Goal: Task Accomplishment & Management: Manage account settings

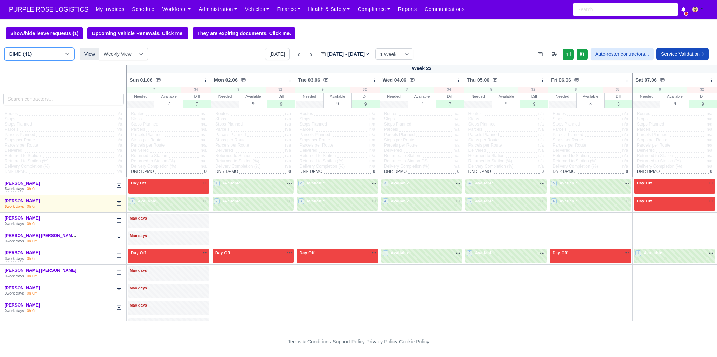
click at [56, 51] on select "DIG1 (199) DAK1 (1) GIMD (41)" at bounding box center [39, 54] width 70 height 13
select select "1"
click at [4, 48] on select "DIG1 (199) DAK1 (1) GIMD (41)" at bounding box center [39, 54] width 70 height 13
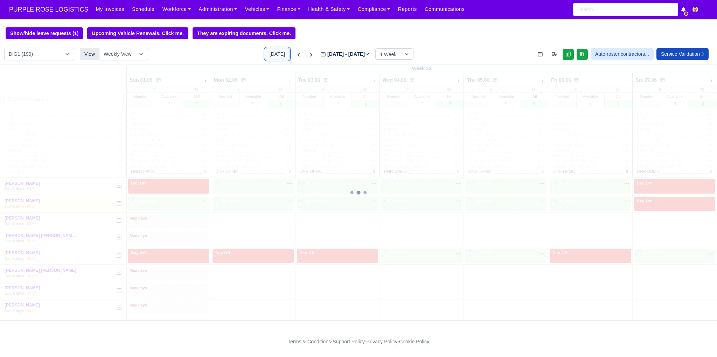
click at [276, 57] on button "[DATE]" at bounding box center [277, 54] width 25 height 12
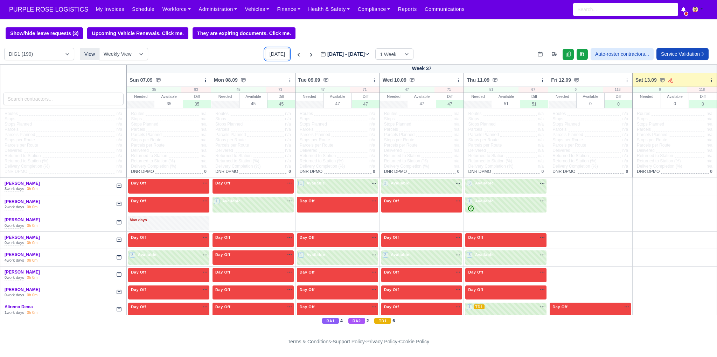
type input "[DATE]"
click at [709, 79] on icon at bounding box center [711, 80] width 5 height 5
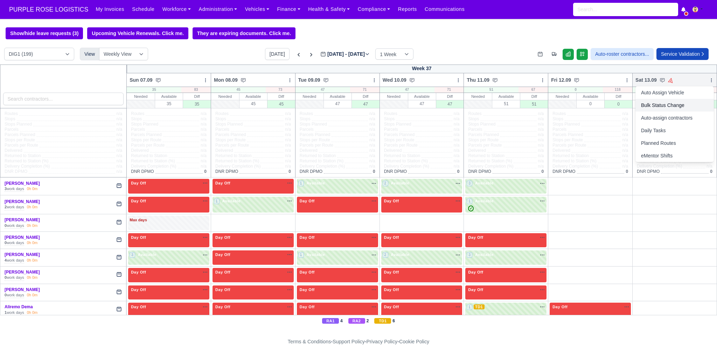
click at [675, 105] on link "Bulk Status Change" at bounding box center [675, 105] width 78 height 13
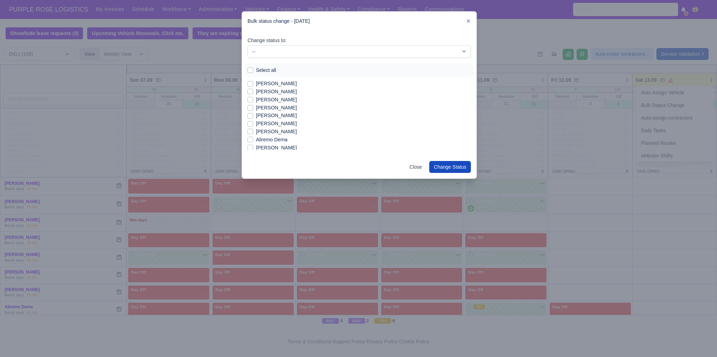
click at [256, 71] on label "Select all" at bounding box center [266, 70] width 20 height 8
click at [250, 71] on input "Select all" at bounding box center [251, 69] width 6 height 6
checkbox input "true"
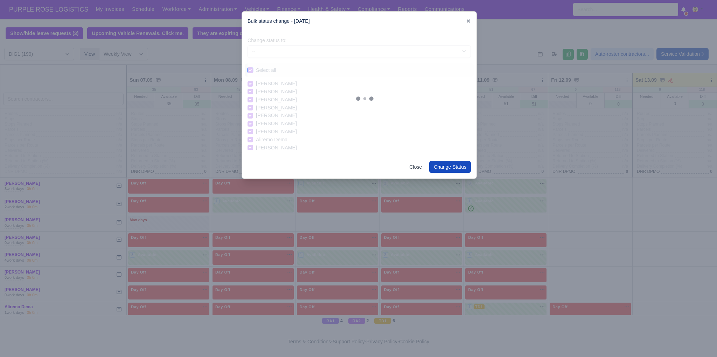
checkbox input "true"
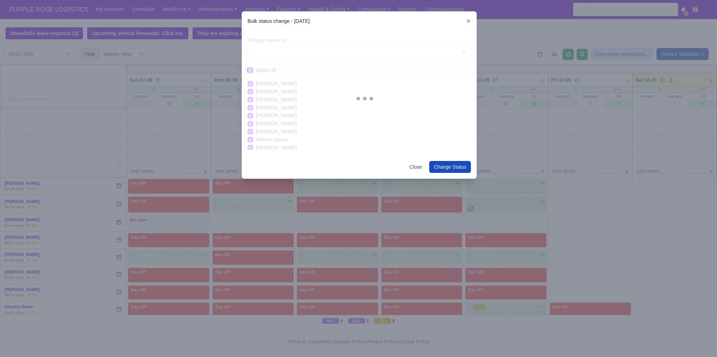
checkbox input "true"
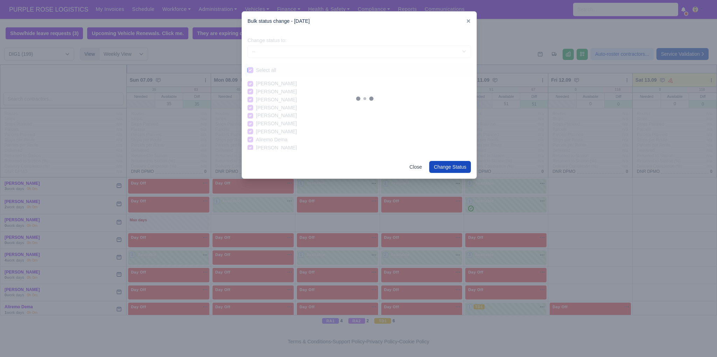
checkbox input "true"
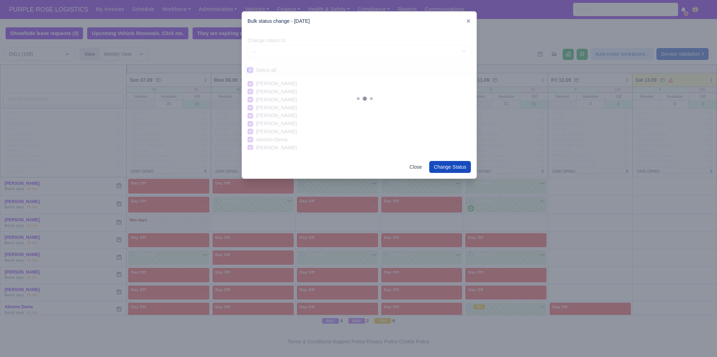
checkbox input "true"
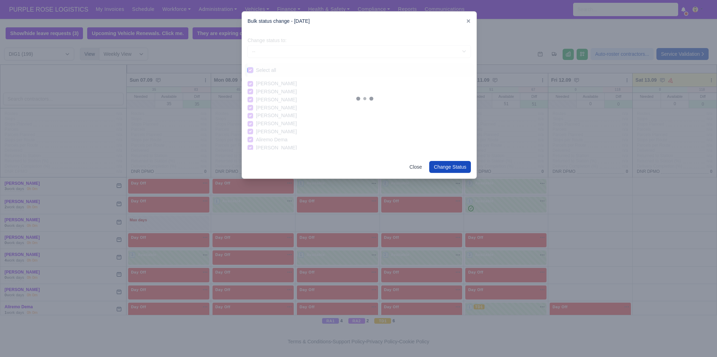
checkbox input "true"
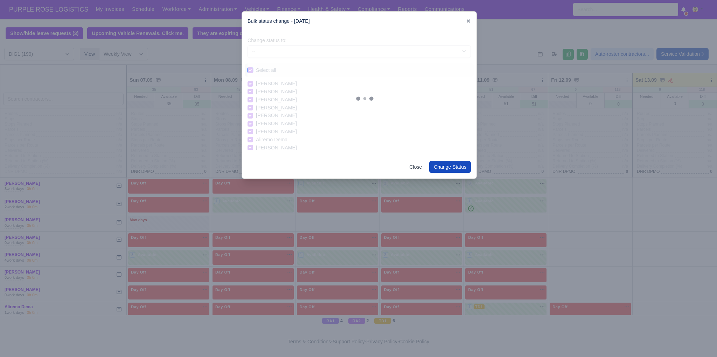
checkbox input "true"
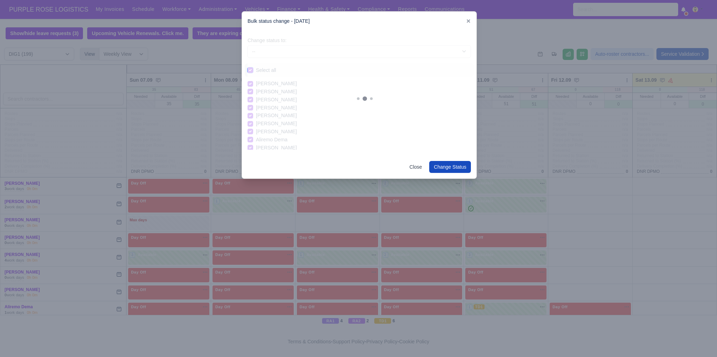
checkbox input "true"
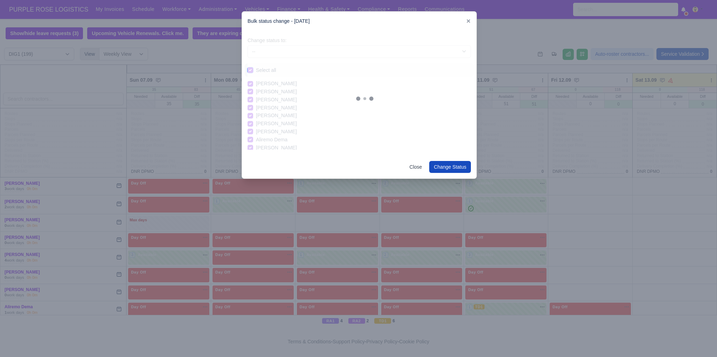
checkbox input "true"
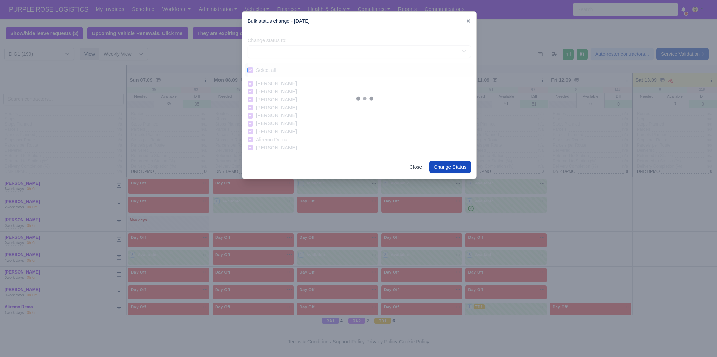
checkbox input "true"
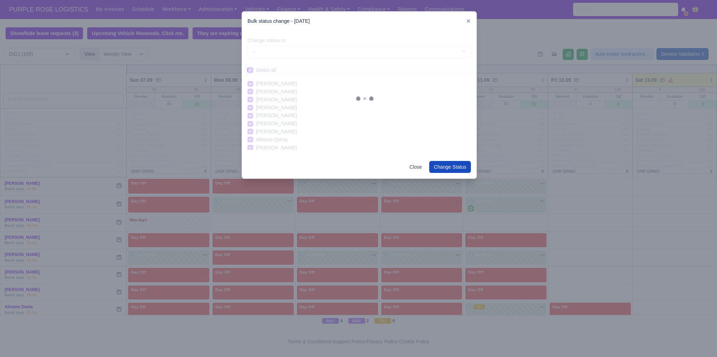
checkbox input "true"
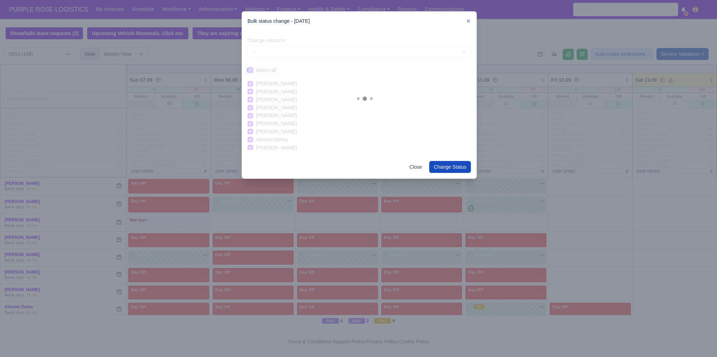
checkbox input "true"
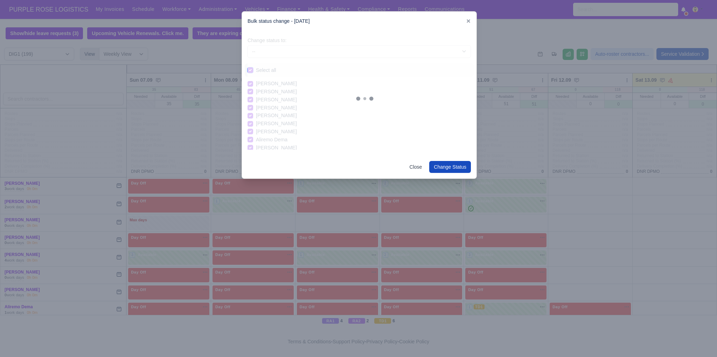
checkbox input "true"
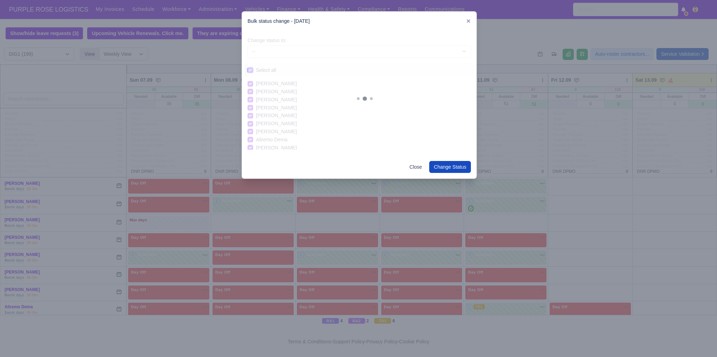
checkbox input "true"
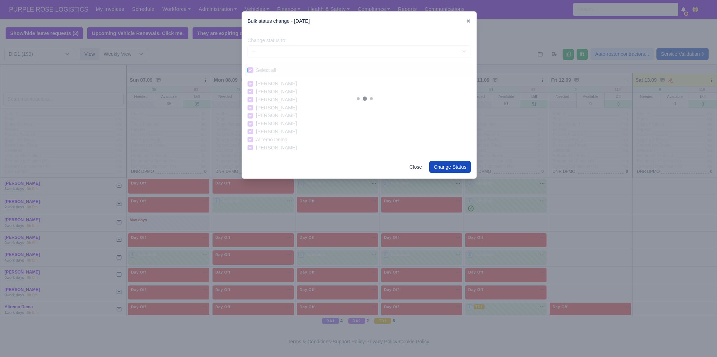
checkbox input "true"
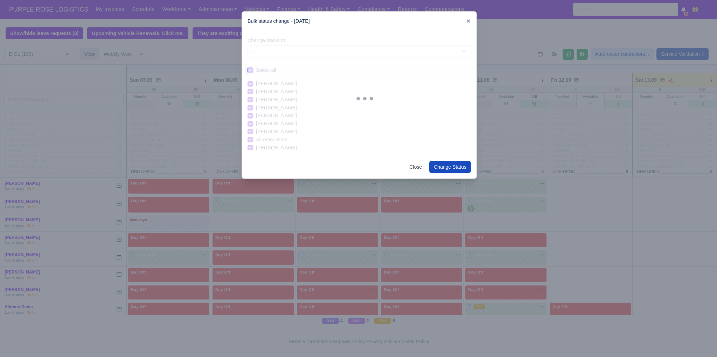
checkbox input "true"
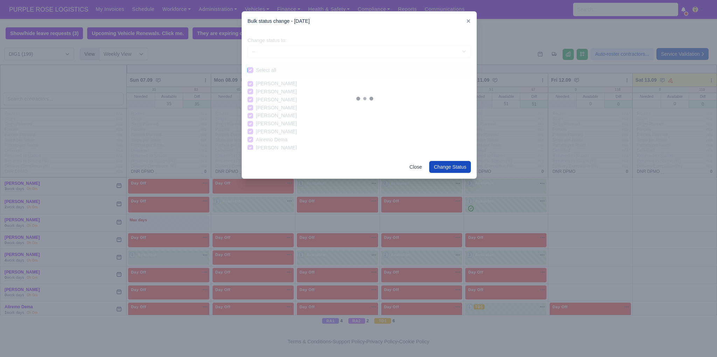
checkbox input "true"
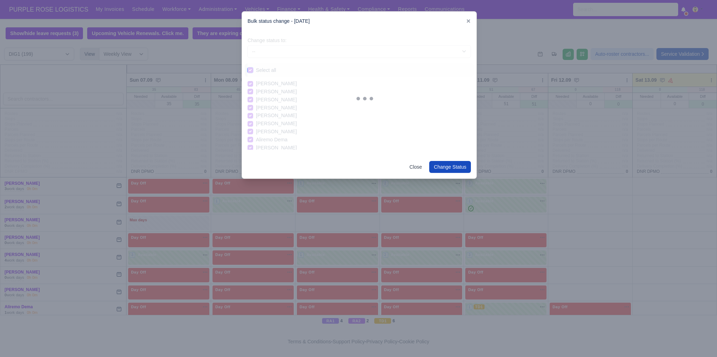
checkbox input "true"
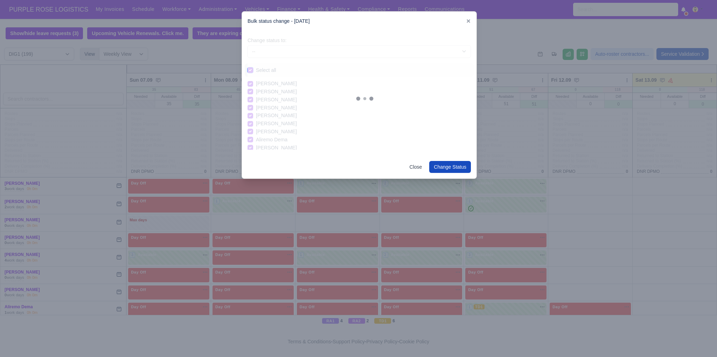
checkbox input "true"
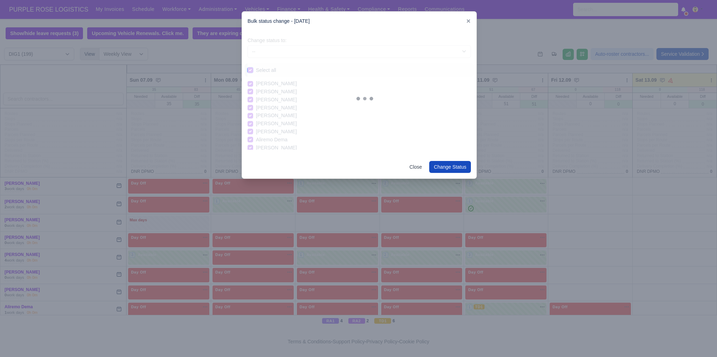
checkbox input "true"
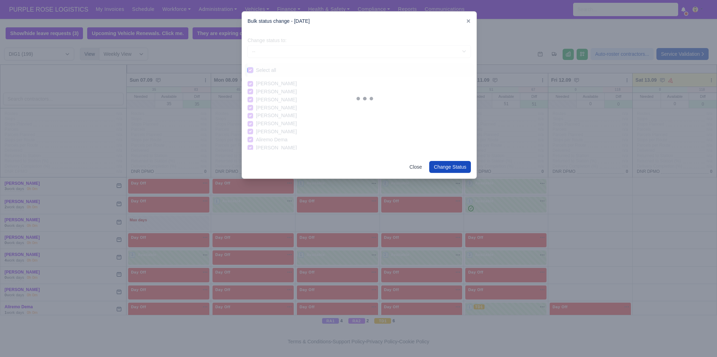
checkbox input "true"
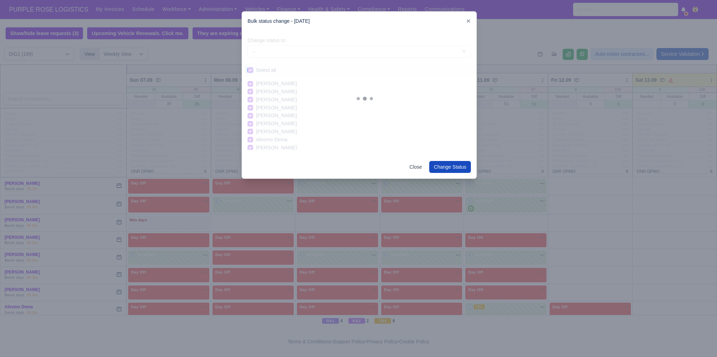
checkbox input "true"
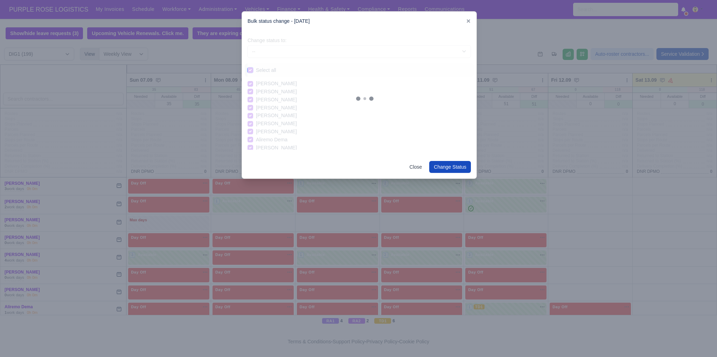
checkbox input "true"
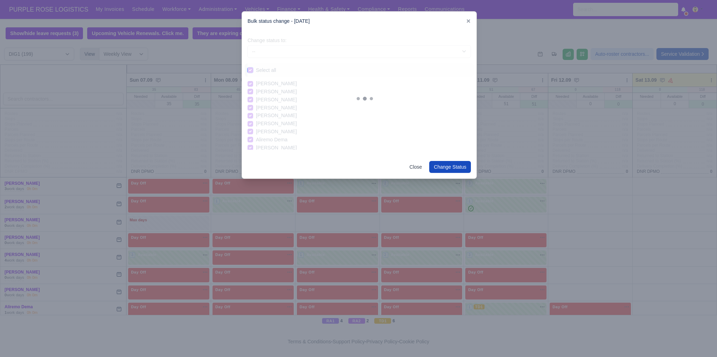
checkbox input "true"
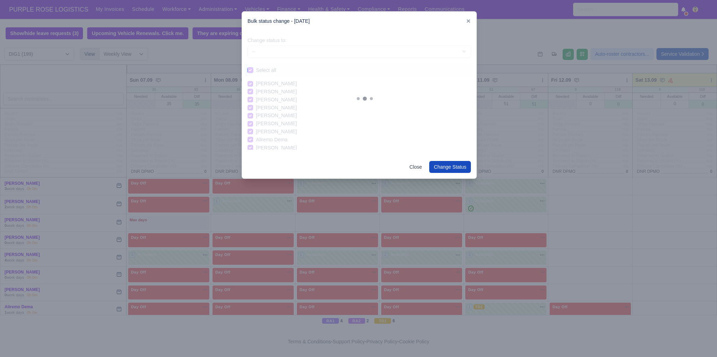
checkbox input "true"
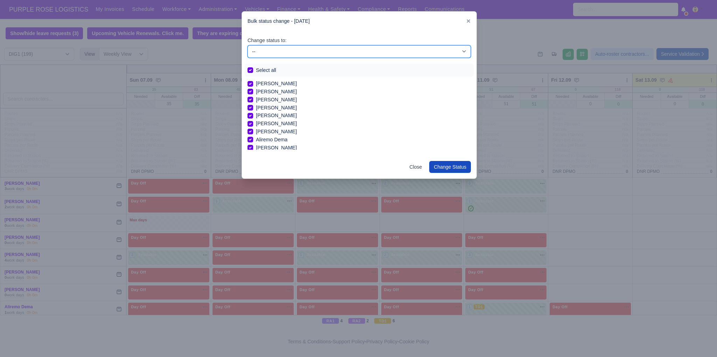
click at [271, 49] on select "-- Unasigned Available Day Off Stand By Other Depot" at bounding box center [359, 51] width 223 height 13
select select "Day Off"
click at [248, 45] on select "-- Unasigned Available Day Off Stand By Other Depot" at bounding box center [359, 51] width 223 height 13
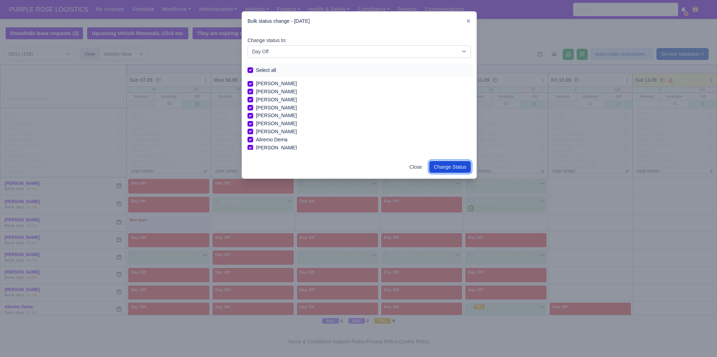
click at [447, 171] on button "Change Status" at bounding box center [450, 167] width 42 height 12
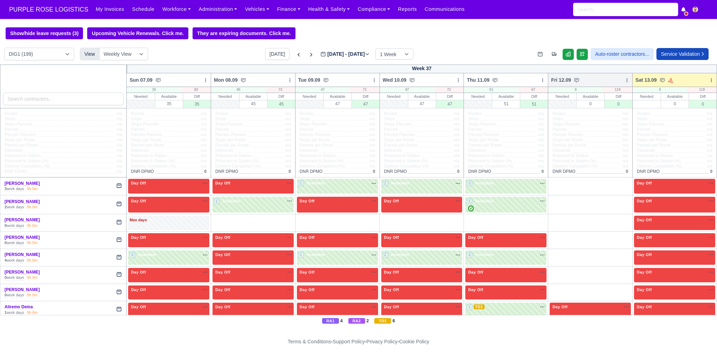
click at [625, 83] on icon at bounding box center [627, 80] width 5 height 5
click at [583, 97] on link "Bulk Status Change" at bounding box center [590, 92] width 78 height 13
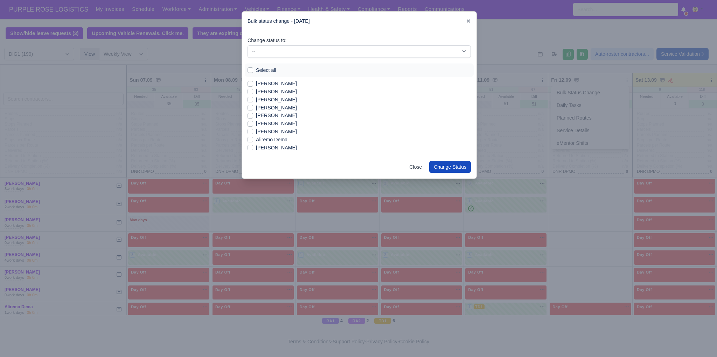
click at [266, 68] on label "Select all" at bounding box center [266, 70] width 20 height 8
click at [253, 68] on input "Select all" at bounding box center [251, 69] width 6 height 6
checkbox input "true"
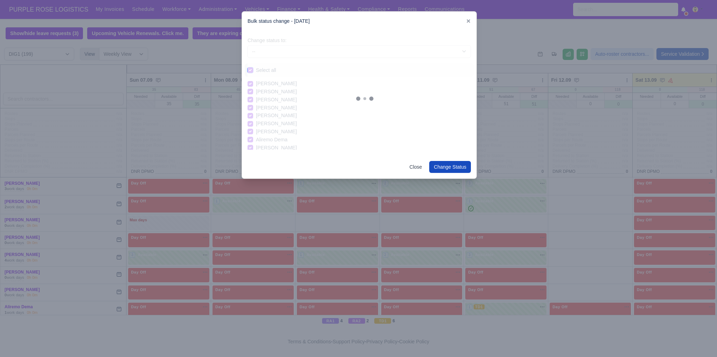
checkbox input "true"
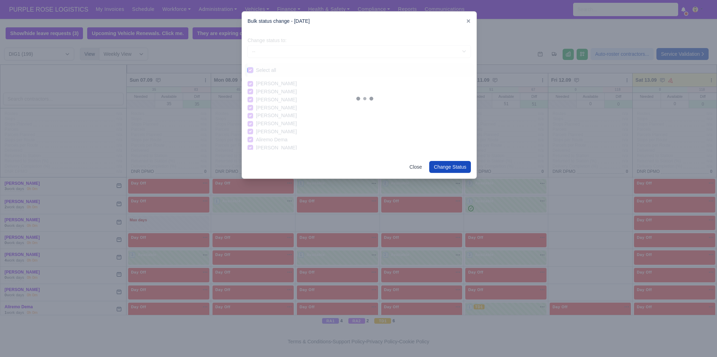
checkbox input "true"
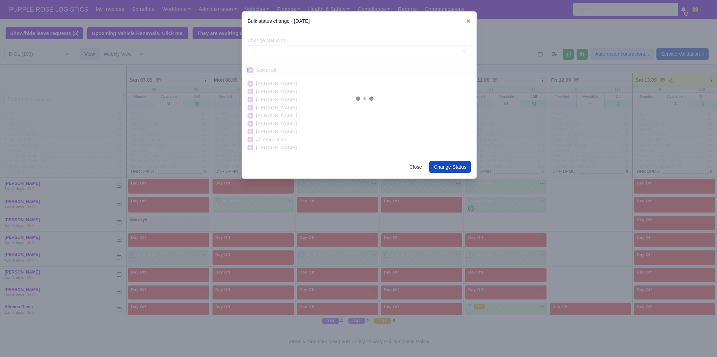
checkbox input "true"
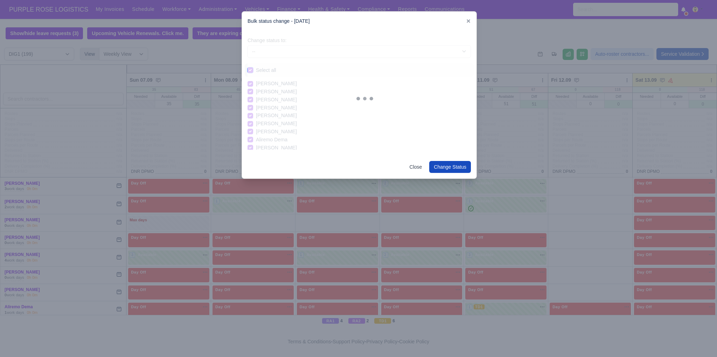
checkbox input "true"
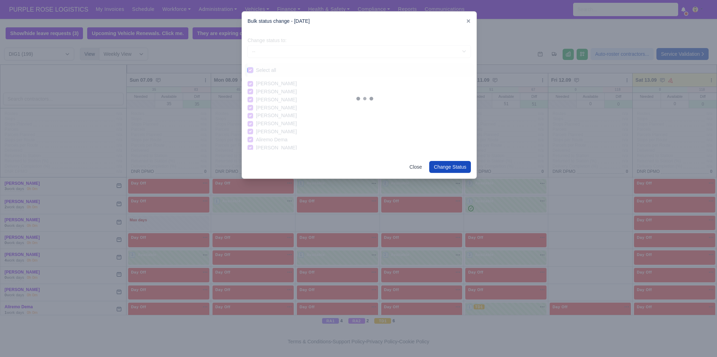
checkbox input "true"
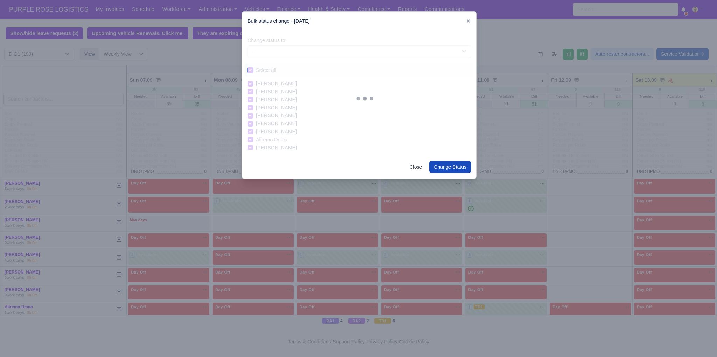
checkbox input "true"
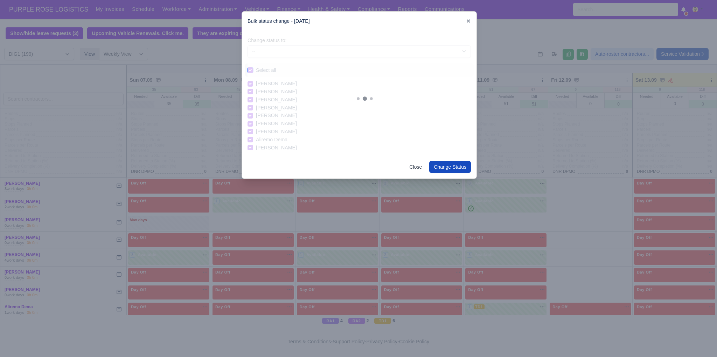
checkbox input "true"
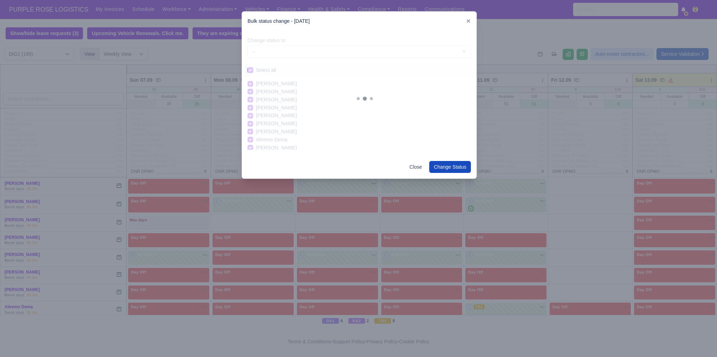
checkbox input "true"
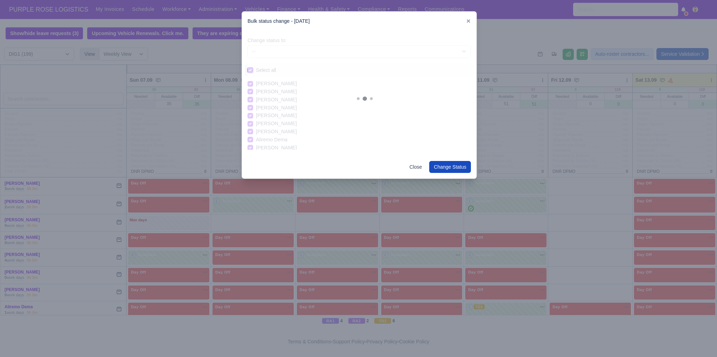
checkbox input "true"
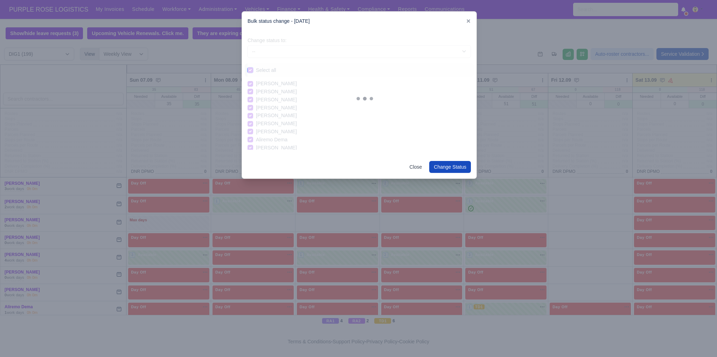
checkbox input "true"
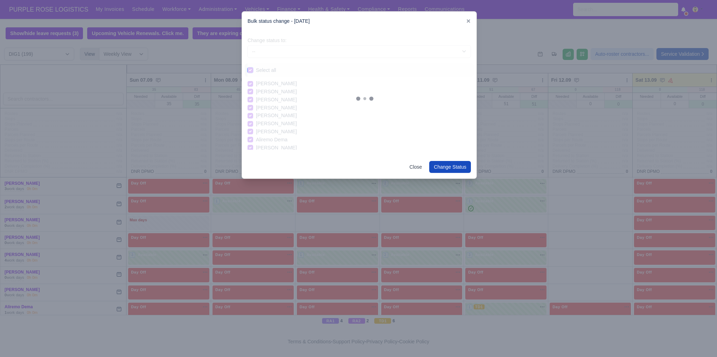
checkbox input "true"
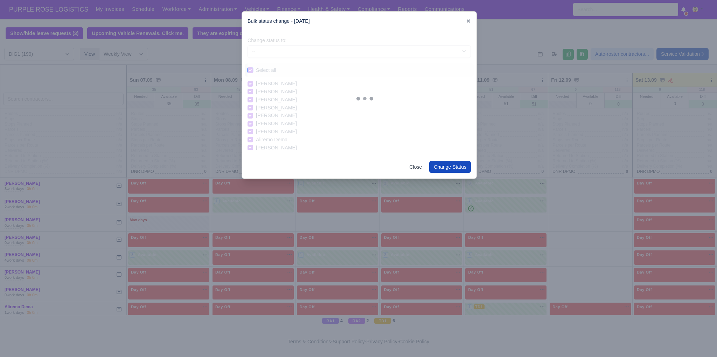
checkbox input "true"
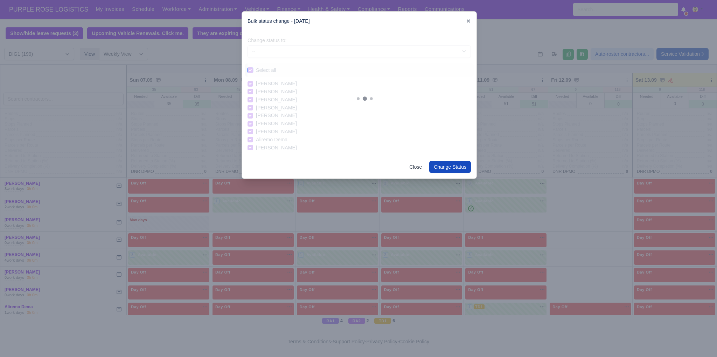
checkbox input "true"
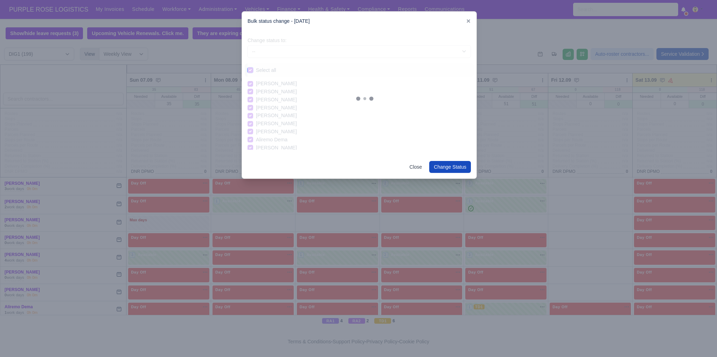
checkbox input "true"
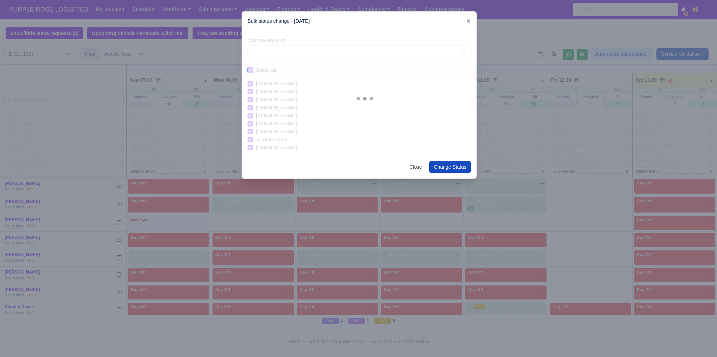
checkbox input "true"
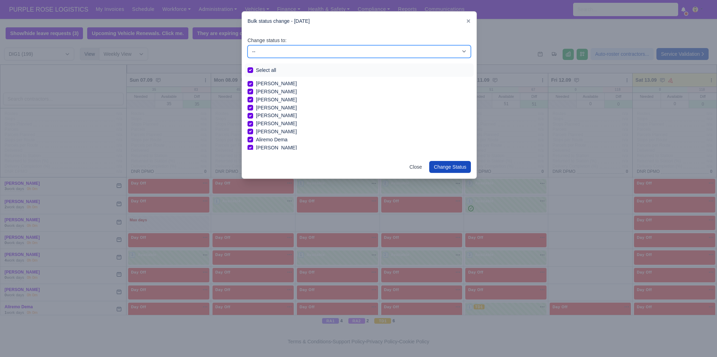
click at [287, 52] on select "-- Unasigned Available Day Off Stand By Other Depot" at bounding box center [359, 51] width 223 height 13
click at [248, 45] on select "-- Unasigned Available Day Off Stand By Other Depot" at bounding box center [359, 51] width 223 height 13
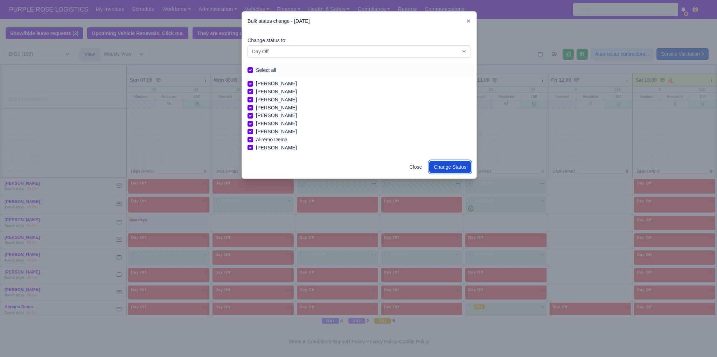
click at [452, 168] on button "Change Status" at bounding box center [450, 167] width 42 height 12
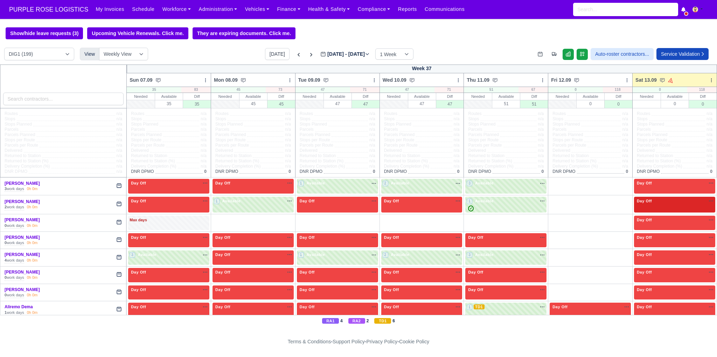
drag, startPoint x: 706, startPoint y: 82, endPoint x: 673, endPoint y: 209, distance: 131.4
click at [709, 82] on icon at bounding box center [711, 80] width 5 height 5
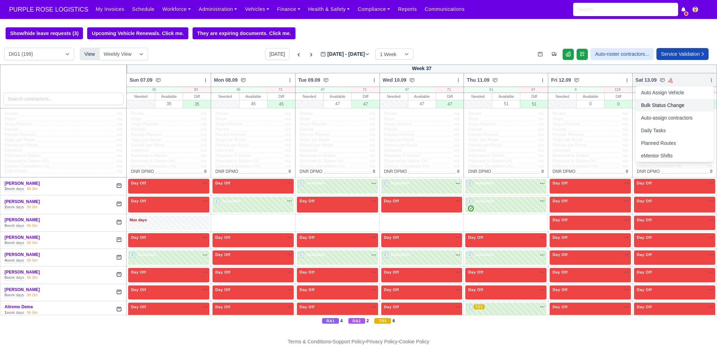
click at [659, 107] on link "Bulk Status Change" at bounding box center [675, 105] width 78 height 13
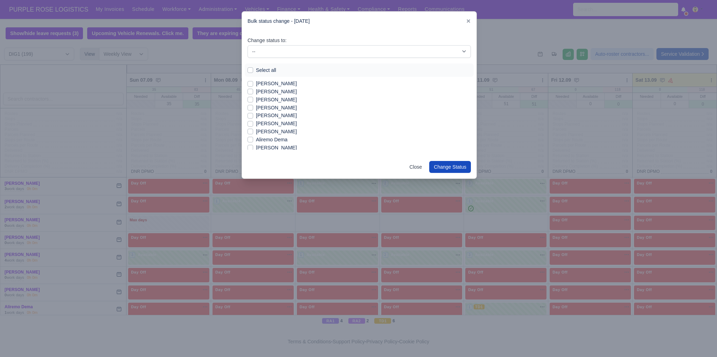
click at [277, 83] on label "[PERSON_NAME]" at bounding box center [276, 84] width 41 height 8
click at [253, 83] on input "[PERSON_NAME]" at bounding box center [251, 83] width 6 height 6
click at [279, 92] on label "[PERSON_NAME]" at bounding box center [276, 92] width 41 height 8
click at [253, 92] on input "[PERSON_NAME]" at bounding box center [251, 91] width 6 height 6
click at [273, 117] on label "[PERSON_NAME]" at bounding box center [276, 115] width 41 height 8
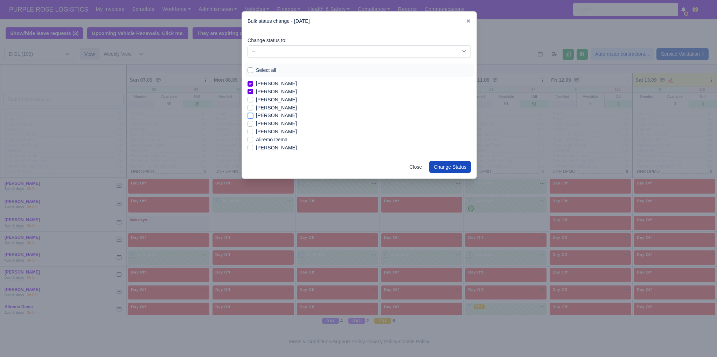
click at [253, 117] on input "[PERSON_NAME]" at bounding box center [251, 114] width 6 height 6
click at [272, 149] on label "[PERSON_NAME]" at bounding box center [276, 148] width 41 height 8
click at [253, 149] on input "[PERSON_NAME]" at bounding box center [251, 147] width 6 height 6
click at [276, 133] on label "[PERSON_NAME]" at bounding box center [276, 131] width 41 height 8
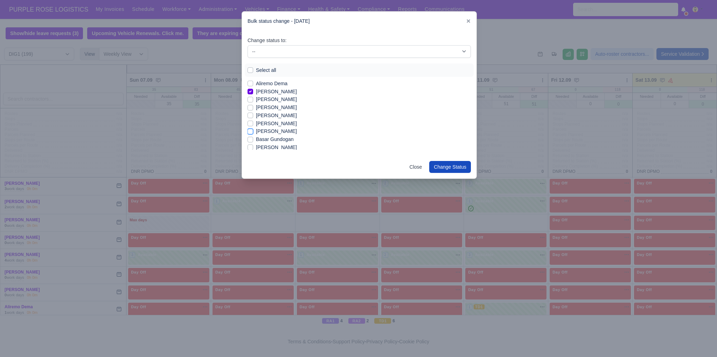
click at [253, 133] on input "[PERSON_NAME]" at bounding box center [251, 130] width 6 height 6
click at [277, 149] on label "[PERSON_NAME]" at bounding box center [276, 147] width 41 height 8
click at [253, 149] on input "[PERSON_NAME]" at bounding box center [251, 146] width 6 height 6
click at [275, 129] on label "Berkay Turus" at bounding box center [270, 127] width 29 height 8
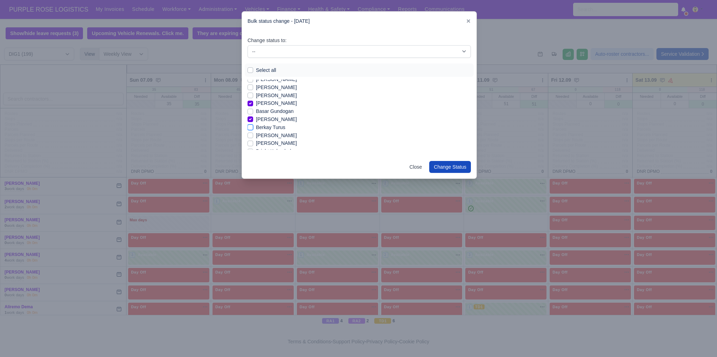
click at [253, 129] on input "Berkay Turus" at bounding box center [251, 126] width 6 height 6
click at [275, 99] on label "[PERSON_NAME]" at bounding box center [276, 99] width 41 height 8
click at [253, 99] on input "[PERSON_NAME]" at bounding box center [251, 98] width 6 height 6
click at [277, 126] on label "[PERSON_NAME]" at bounding box center [276, 123] width 41 height 8
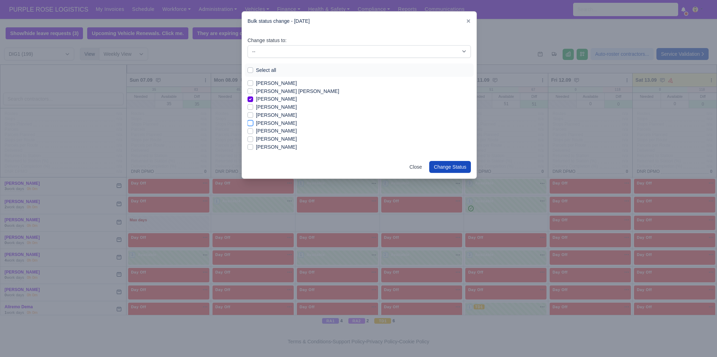
click at [253, 125] on input "[PERSON_NAME]" at bounding box center [251, 122] width 6 height 6
click at [276, 133] on label "[PERSON_NAME]" at bounding box center [276, 131] width 41 height 8
click at [253, 132] on input "[PERSON_NAME]" at bounding box center [251, 130] width 6 height 6
click at [274, 140] on label "[PERSON_NAME]" at bounding box center [276, 139] width 41 height 8
click at [253, 140] on input "[PERSON_NAME]" at bounding box center [251, 138] width 6 height 6
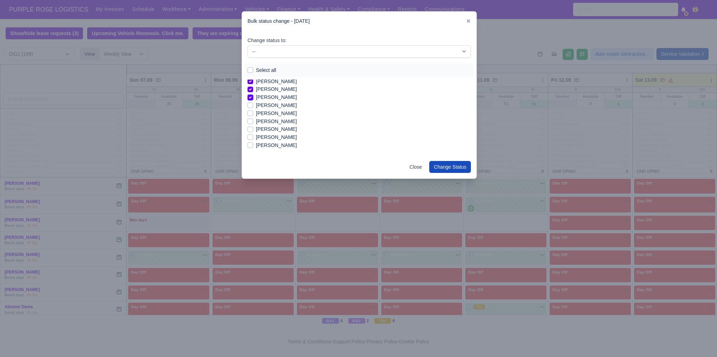
scroll to position [210, 0]
click at [264, 128] on label "[PERSON_NAME]" at bounding box center [276, 129] width 41 height 8
click at [253, 128] on input "[PERSON_NAME]" at bounding box center [251, 128] width 6 height 6
click at [266, 138] on label "[PERSON_NAME]" at bounding box center [276, 137] width 41 height 8
click at [253, 138] on input "[PERSON_NAME]" at bounding box center [251, 136] width 6 height 6
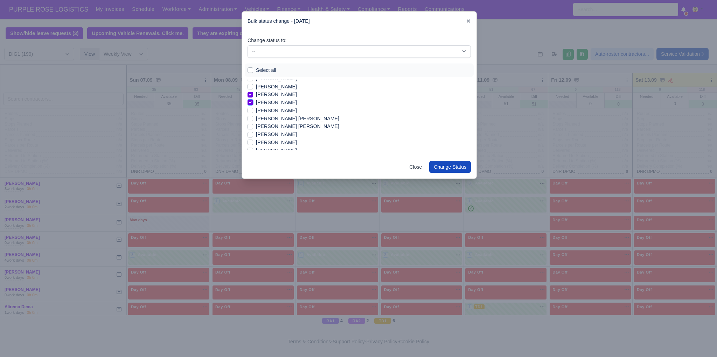
scroll to position [252, 0]
click at [287, 129] on label "[PERSON_NAME]" at bounding box center [276, 127] width 41 height 8
click at [253, 128] on input "[PERSON_NAME]" at bounding box center [251, 126] width 6 height 6
click at [282, 135] on label "[PERSON_NAME]" at bounding box center [276, 135] width 41 height 8
click at [253, 135] on input "[PERSON_NAME]" at bounding box center [251, 134] width 6 height 6
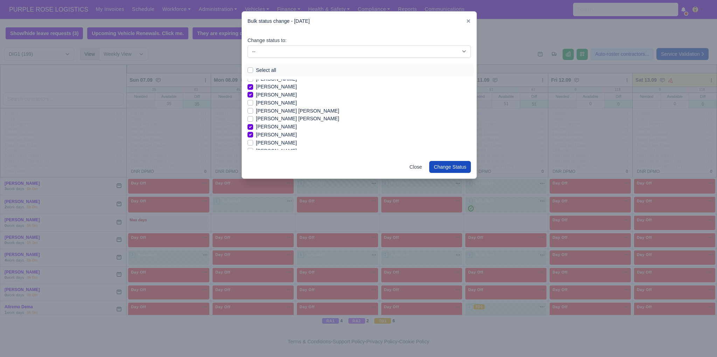
click at [294, 143] on label "[PERSON_NAME]" at bounding box center [276, 143] width 41 height 8
click at [253, 143] on input "[PERSON_NAME]" at bounding box center [251, 142] width 6 height 6
click at [284, 141] on label "[PERSON_NAME]" at bounding box center [276, 141] width 41 height 8
click at [253, 141] on input "[PERSON_NAME]" at bounding box center [251, 140] width 6 height 6
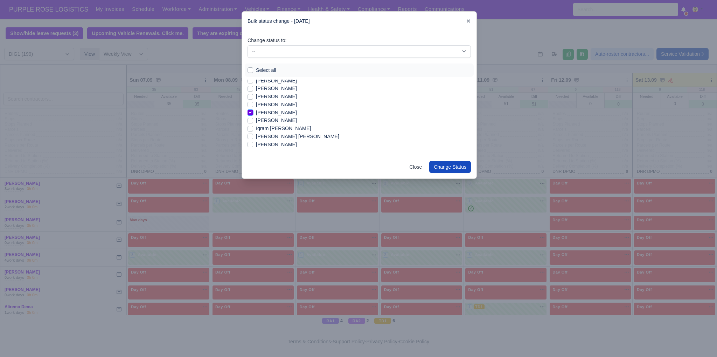
scroll to position [336, 0]
click at [282, 112] on label "Iqram [PERSON_NAME]" at bounding box center [283, 114] width 55 height 8
click at [253, 112] on input "Iqram [PERSON_NAME]" at bounding box center [251, 113] width 6 height 6
click at [283, 124] on label "[PERSON_NAME] [PERSON_NAME]" at bounding box center [297, 122] width 83 height 8
click at [253, 124] on input "[PERSON_NAME] [PERSON_NAME]" at bounding box center [251, 121] width 6 height 6
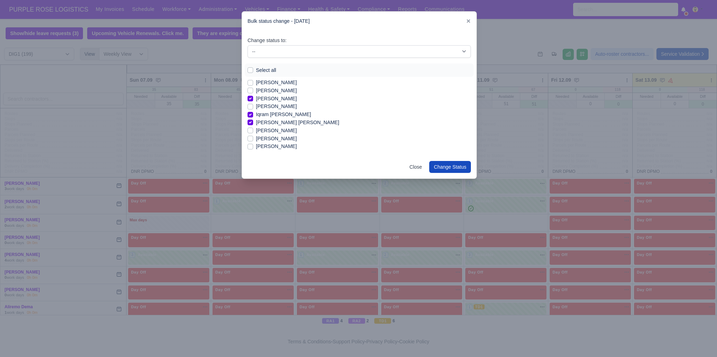
click at [276, 139] on label "[PERSON_NAME]" at bounding box center [276, 139] width 41 height 8
click at [253, 139] on input "[PERSON_NAME]" at bounding box center [251, 138] width 6 height 6
click at [257, 105] on label "[PERSON_NAME]" at bounding box center [276, 106] width 41 height 8
click at [253, 105] on input "[PERSON_NAME]" at bounding box center [251, 105] width 6 height 6
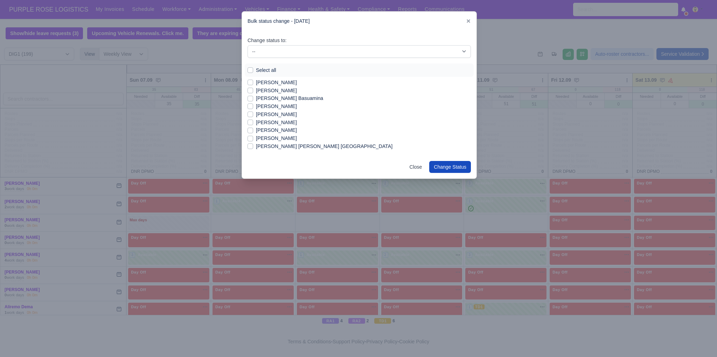
scroll to position [420, 0]
click at [291, 94] on label "[PERSON_NAME]" at bounding box center [276, 94] width 41 height 8
click at [253, 94] on input "[PERSON_NAME]" at bounding box center [251, 93] width 6 height 6
click at [269, 117] on label "Leotrim Rexhepi" at bounding box center [274, 116] width 36 height 8
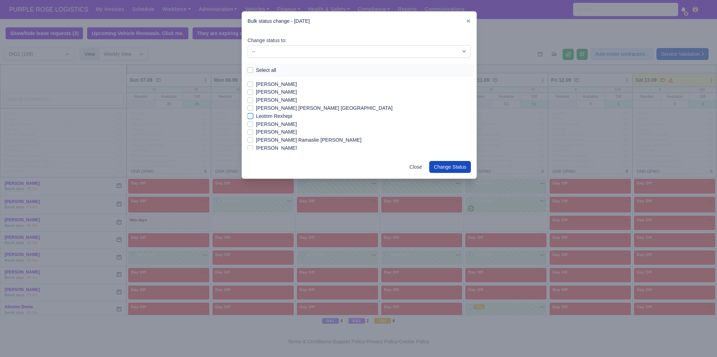
click at [253, 117] on input "Leotrim Rexhepi" at bounding box center [251, 115] width 6 height 6
click at [294, 128] on label "[PERSON_NAME]" at bounding box center [276, 128] width 41 height 8
click at [253, 128] on input "[PERSON_NAME]" at bounding box center [251, 127] width 6 height 6
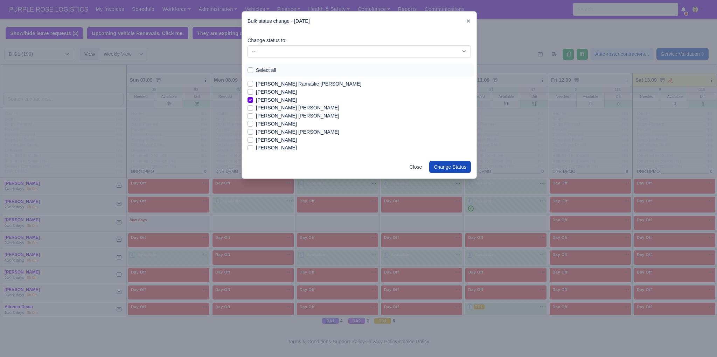
drag, startPoint x: 270, startPoint y: 132, endPoint x: 273, endPoint y: 138, distance: 6.4
click at [273, 138] on div "[PERSON_NAME] [PERSON_NAME] [PERSON_NAME] [PERSON_NAME] [PERSON_NAME] [PERSON_N…" at bounding box center [359, 32] width 223 height 942
click at [296, 138] on label "[PERSON_NAME]" at bounding box center [276, 136] width 41 height 8
click at [253, 137] on input "[PERSON_NAME]" at bounding box center [251, 135] width 6 height 6
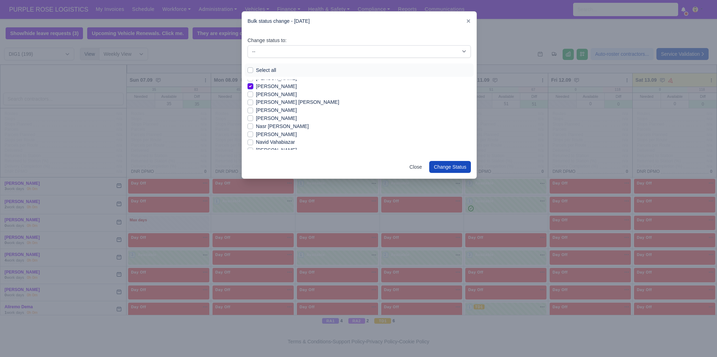
scroll to position [602, 0]
click at [264, 104] on label "[PERSON_NAME]" at bounding box center [276, 103] width 41 height 8
click at [253, 104] on input "[PERSON_NAME]" at bounding box center [251, 102] width 6 height 6
click at [271, 127] on label "[PERSON_NAME]" at bounding box center [276, 128] width 41 height 8
click at [253, 127] on input "[PERSON_NAME]" at bounding box center [251, 127] width 6 height 6
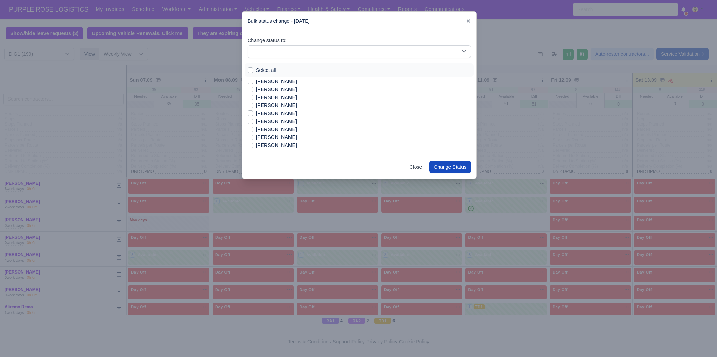
scroll to position [687, 0]
click at [264, 110] on label "[PERSON_NAME]" at bounding box center [276, 107] width 41 height 8
click at [253, 109] on input "[PERSON_NAME]" at bounding box center [251, 106] width 6 height 6
click at [266, 116] on label "[PERSON_NAME]" at bounding box center [276, 115] width 41 height 8
click at [253, 116] on input "[PERSON_NAME]" at bounding box center [251, 114] width 6 height 6
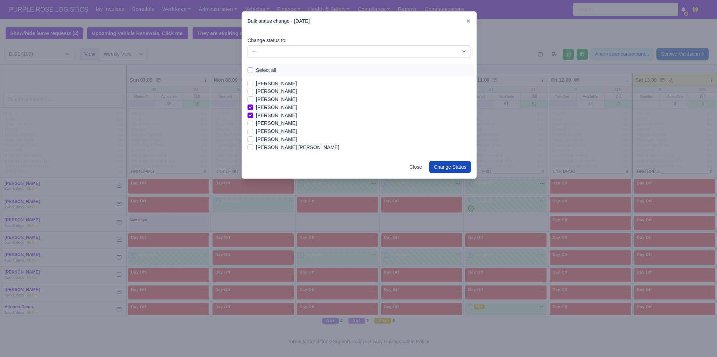
click at [268, 123] on label "[PERSON_NAME]" at bounding box center [276, 123] width 41 height 8
click at [253, 123] on input "[PERSON_NAME]" at bounding box center [251, 122] width 6 height 6
click at [271, 139] on label "[PERSON_NAME]" at bounding box center [276, 139] width 41 height 8
click at [253, 139] on input "[PERSON_NAME]" at bounding box center [251, 138] width 6 height 6
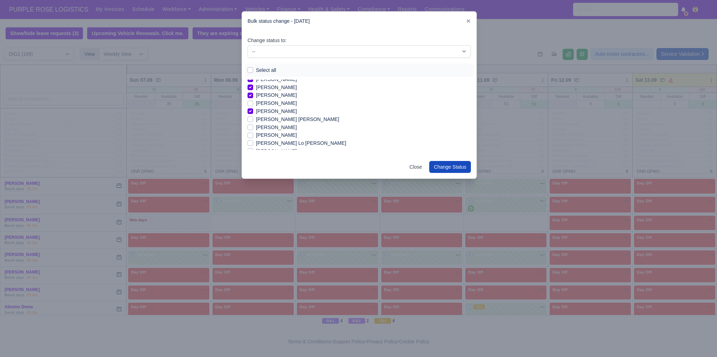
click at [283, 130] on label "[PERSON_NAME]" at bounding box center [276, 127] width 41 height 8
click at [253, 129] on input "[PERSON_NAME]" at bounding box center [251, 126] width 6 height 6
click at [271, 119] on label "[PERSON_NAME]" at bounding box center [276, 117] width 41 height 8
click at [253, 119] on input "[PERSON_NAME]" at bounding box center [251, 116] width 6 height 6
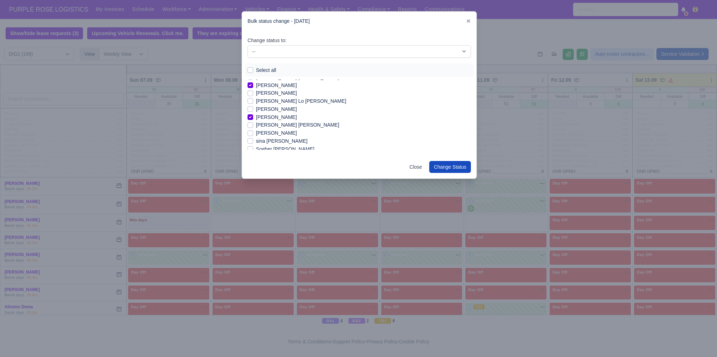
click at [270, 141] on label "sina [PERSON_NAME]" at bounding box center [281, 141] width 51 height 8
click at [253, 141] on input "sina [PERSON_NAME]" at bounding box center [251, 140] width 6 height 6
click at [296, 116] on label "[PERSON_NAME]" at bounding box center [276, 115] width 41 height 8
click at [253, 116] on input "[PERSON_NAME]" at bounding box center [251, 114] width 6 height 6
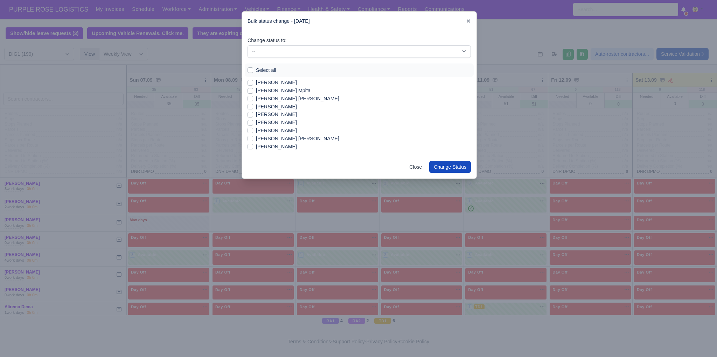
scroll to position [841, 0]
click at [256, 120] on label "[PERSON_NAME]" at bounding box center [276, 121] width 41 height 8
click at [253, 120] on input "[PERSON_NAME]" at bounding box center [251, 120] width 6 height 6
click at [264, 118] on label "[PERSON_NAME]" at bounding box center [276, 116] width 41 height 8
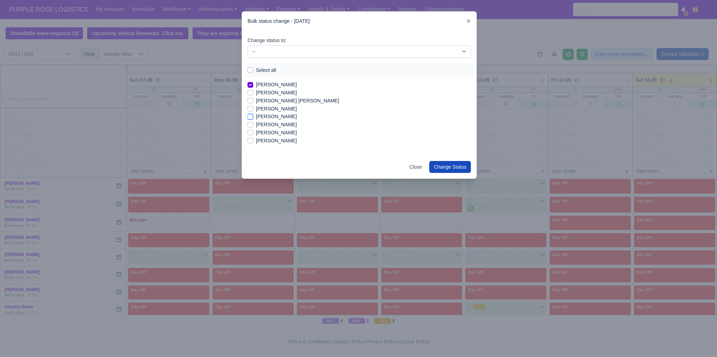
click at [253, 118] on input "[PERSON_NAME]" at bounding box center [251, 115] width 6 height 6
click at [267, 125] on label "[PERSON_NAME]" at bounding box center [276, 124] width 41 height 8
click at [253, 125] on input "[PERSON_NAME]" at bounding box center [251, 123] width 6 height 6
click at [346, 53] on select "-- Unasigned Available Day Off Stand By Other Depot" at bounding box center [359, 51] width 223 height 13
click at [248, 45] on select "-- Unasigned Available Day Off Stand By Other Depot" at bounding box center [359, 51] width 223 height 13
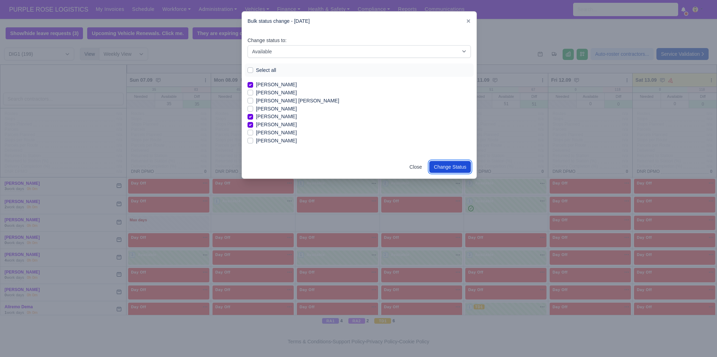
click at [445, 167] on button "Change Status" at bounding box center [450, 167] width 42 height 12
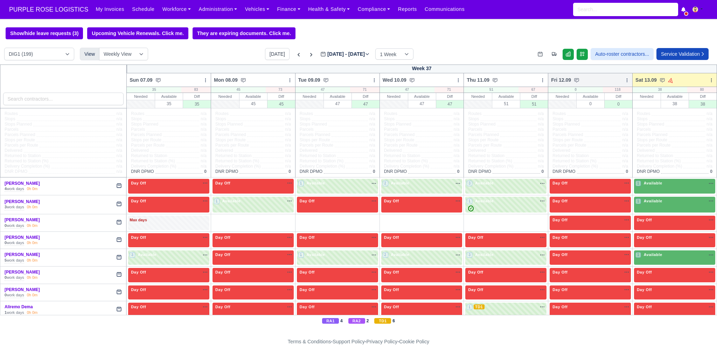
click at [625, 81] on icon at bounding box center [627, 80] width 5 height 5
click at [576, 93] on link "Bulk Status Change" at bounding box center [590, 92] width 78 height 13
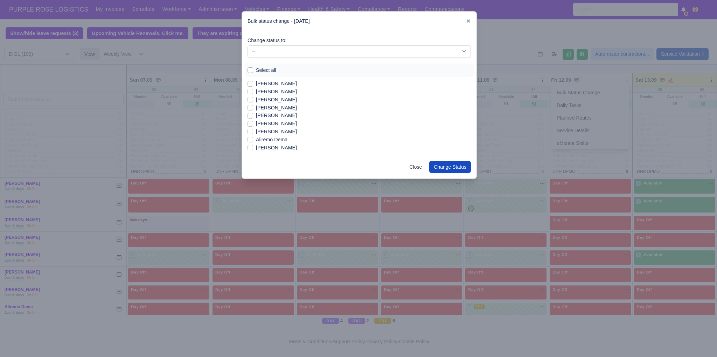
click at [267, 83] on label "[PERSON_NAME]" at bounding box center [276, 84] width 41 height 8
click at [253, 83] on input "[PERSON_NAME]" at bounding box center [251, 83] width 6 height 6
drag, startPoint x: 279, startPoint y: 89, endPoint x: 278, endPoint y: 93, distance: 4.3
click at [279, 89] on label "[PERSON_NAME]" at bounding box center [276, 92] width 41 height 8
click at [253, 89] on input "[PERSON_NAME]" at bounding box center [251, 91] width 6 height 6
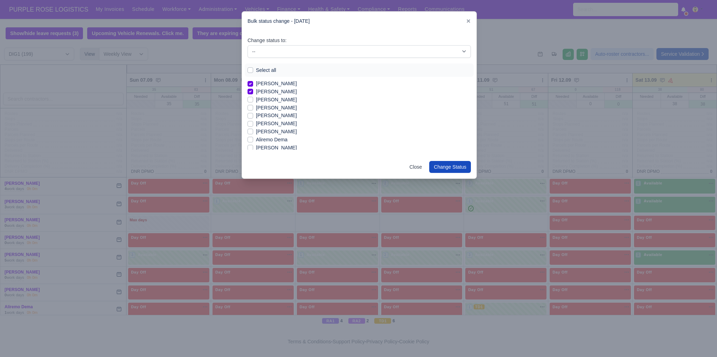
click at [278, 94] on label "[PERSON_NAME]" at bounding box center [276, 92] width 41 height 8
click at [253, 93] on input "[PERSON_NAME]" at bounding box center [251, 91] width 6 height 6
click at [278, 94] on label "[PERSON_NAME]" at bounding box center [276, 92] width 41 height 8
click at [253, 93] on input "[PERSON_NAME]" at bounding box center [251, 91] width 6 height 6
click at [266, 117] on label "[PERSON_NAME]" at bounding box center [276, 115] width 41 height 8
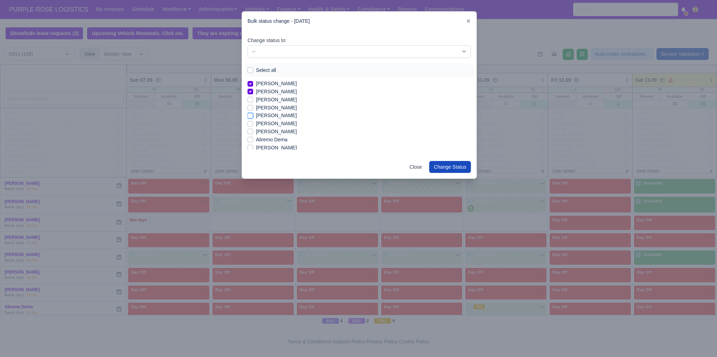
click at [253, 117] on input "[PERSON_NAME]" at bounding box center [251, 114] width 6 height 6
click at [272, 125] on label "[PERSON_NAME]" at bounding box center [276, 123] width 41 height 8
click at [253, 125] on input "[PERSON_NAME]" at bounding box center [251, 122] width 6 height 6
click at [276, 149] on label "[PERSON_NAME]" at bounding box center [276, 148] width 41 height 8
click at [253, 149] on input "[PERSON_NAME]" at bounding box center [251, 147] width 6 height 6
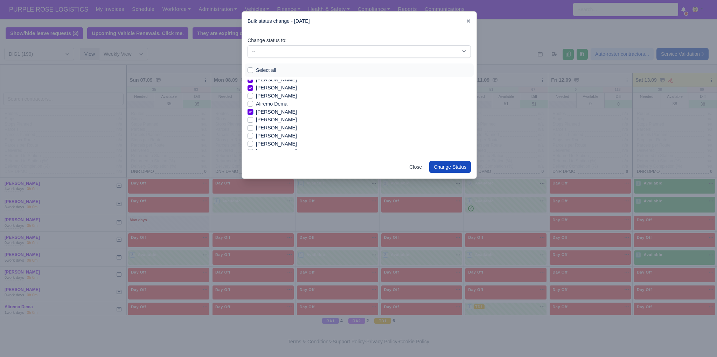
scroll to position [42, 0]
